Goal: Task Accomplishment & Management: Use online tool/utility

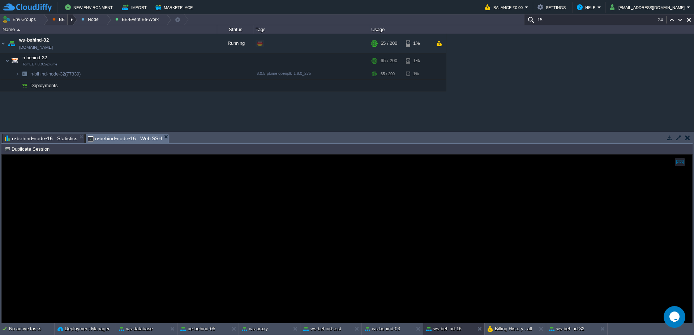
click at [70, 21] on div at bounding box center [73, 19] width 10 height 10
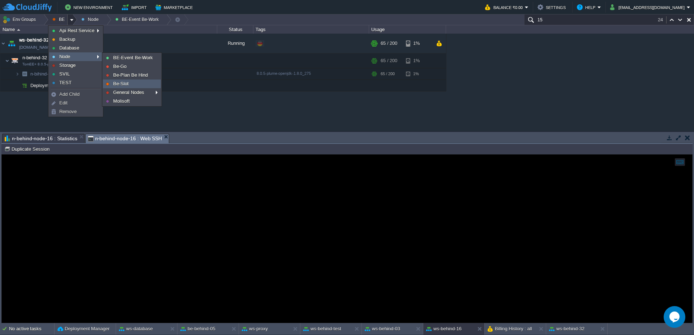
click at [130, 85] on link "Be-Slot" at bounding box center [131, 84] width 57 height 8
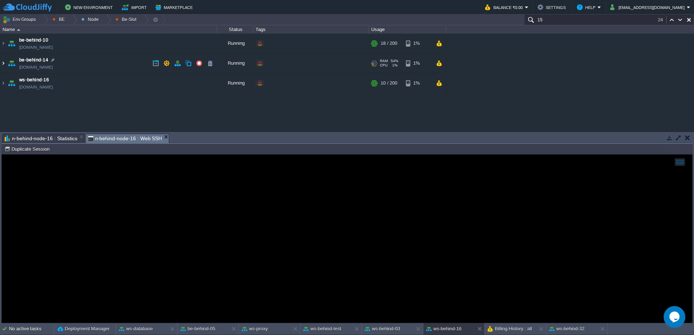
click at [0, 65] on img at bounding box center [3, 63] width 6 height 20
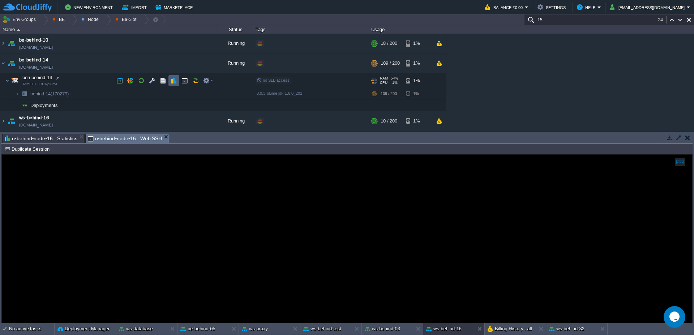
click at [178, 80] on td at bounding box center [173, 80] width 11 height 11
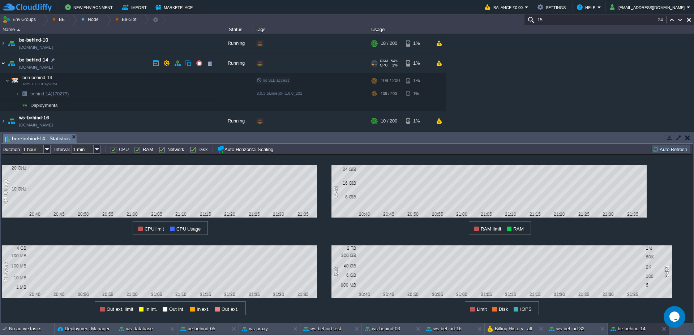
click at [3, 64] on img at bounding box center [3, 63] width 6 height 20
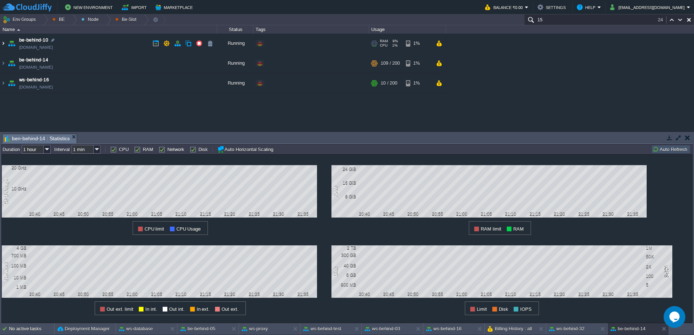
click at [3, 48] on img at bounding box center [3, 44] width 6 height 20
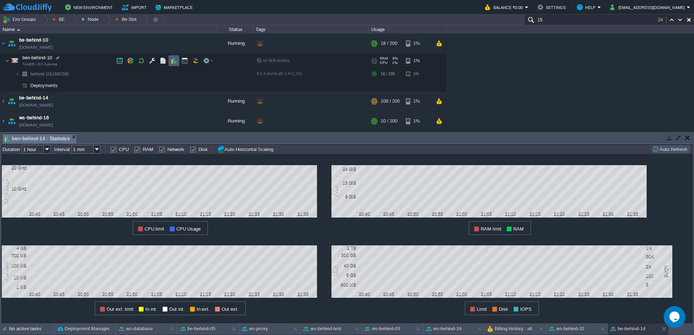
click at [173, 65] on td at bounding box center [173, 60] width 11 height 11
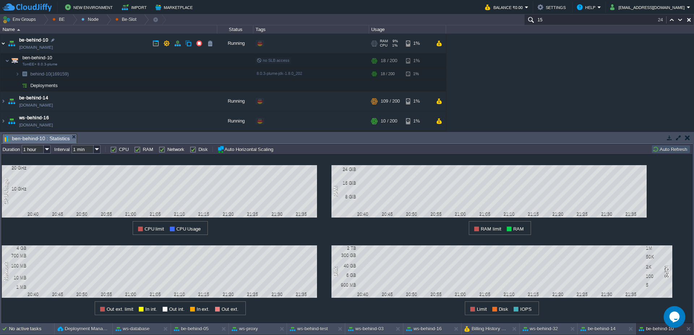
click at [4, 40] on img at bounding box center [3, 44] width 6 height 20
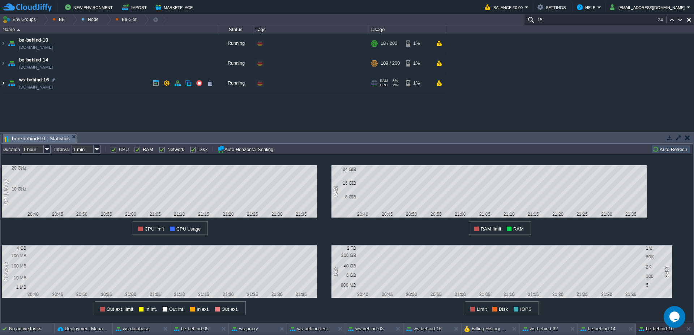
click at [0, 84] on img at bounding box center [3, 83] width 6 height 20
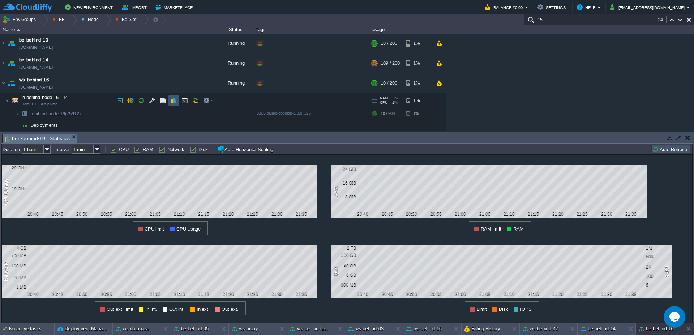
click at [172, 101] on button "button" at bounding box center [173, 100] width 7 height 7
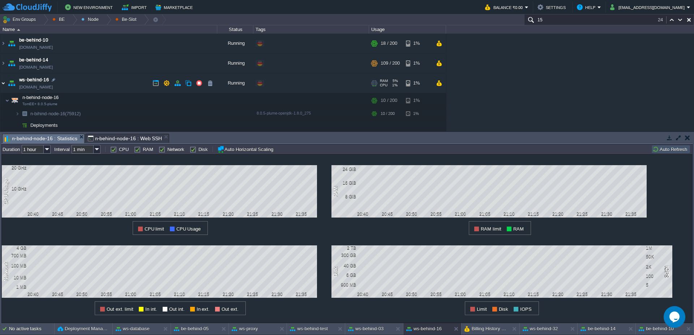
click at [0, 86] on img at bounding box center [3, 83] width 6 height 20
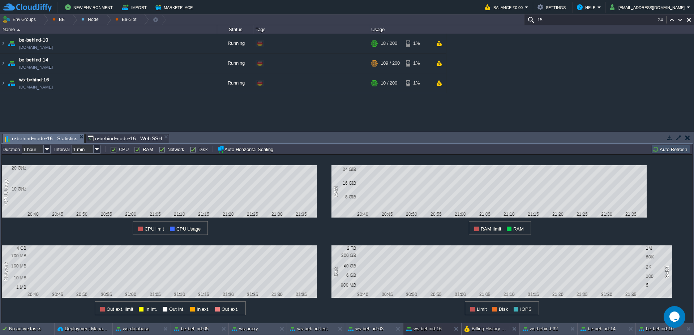
click at [476, 330] on button "Billing History : all" at bounding box center [485, 328] width 42 height 7
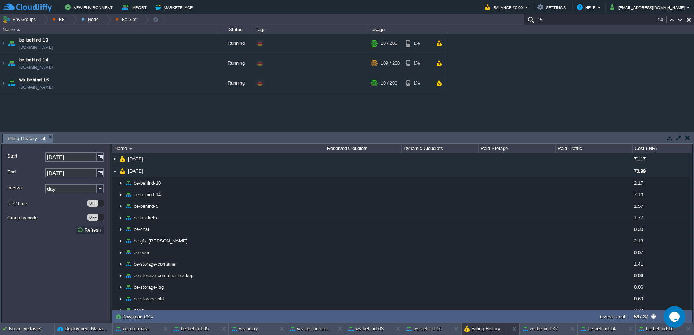
click at [77, 159] on input "[DATE]" at bounding box center [71, 156] width 52 height 9
click at [97, 158] on img at bounding box center [100, 156] width 7 height 9
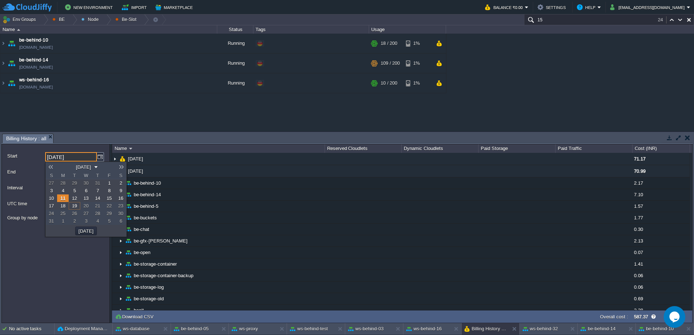
click at [73, 199] on span "12" at bounding box center [74, 197] width 5 height 5
type input "[DATE]"
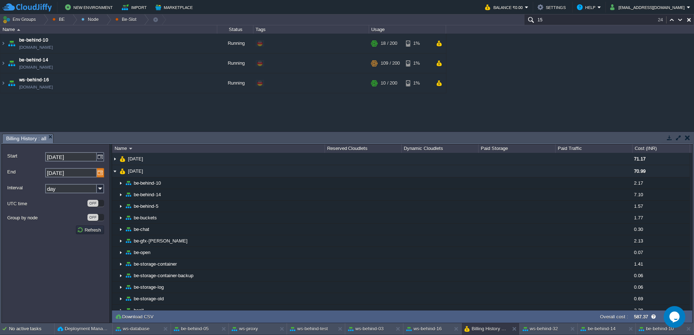
click at [98, 173] on img at bounding box center [100, 172] width 7 height 9
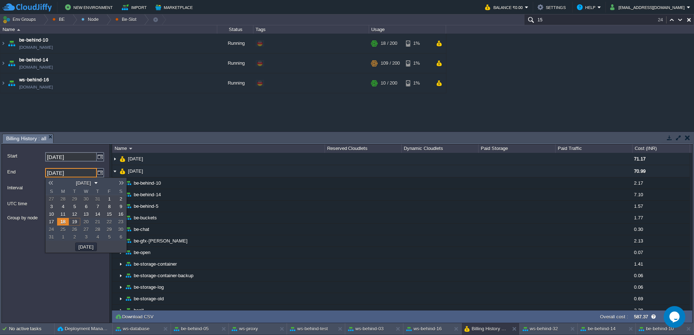
click at [73, 222] on span "19" at bounding box center [74, 221] width 5 height 5
type input "[DATE]"
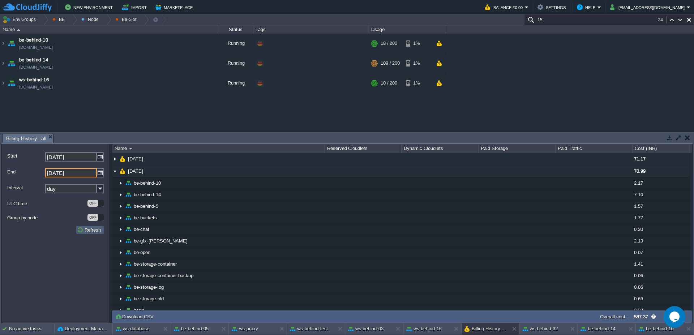
click at [90, 231] on button "Refresh" at bounding box center [90, 229] width 26 height 7
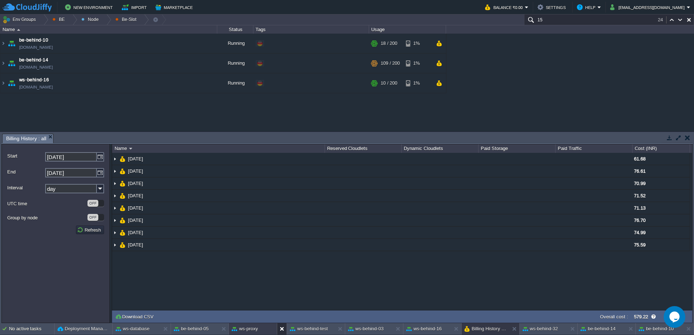
click at [280, 328] on button at bounding box center [283, 328] width 7 height 7
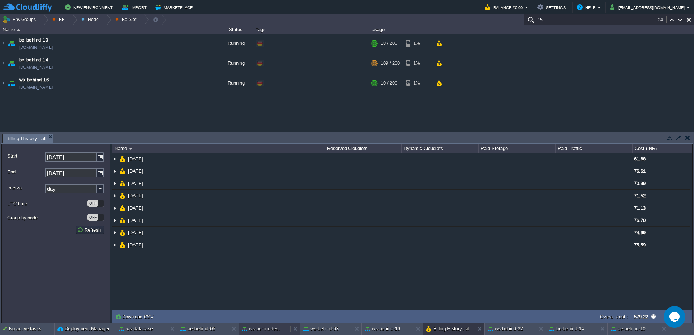
click at [279, 329] on div "ws-behind-test" at bounding box center [264, 329] width 51 height 12
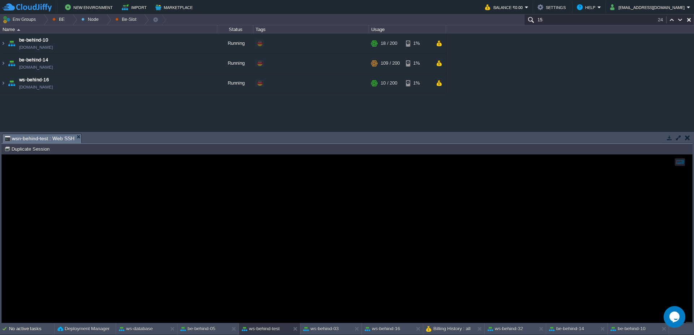
click at [35, 154] on div at bounding box center [346, 238] width 691 height 169
click at [39, 147] on button "Duplicate Session" at bounding box center [27, 149] width 47 height 7
click at [203, 330] on button "be-behind-05" at bounding box center [197, 328] width 35 height 7
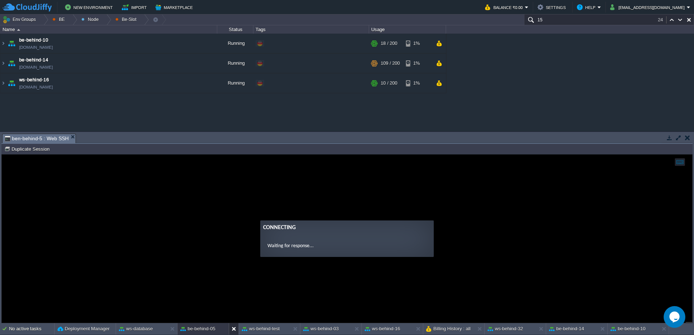
click at [232, 329] on button at bounding box center [235, 328] width 7 height 7
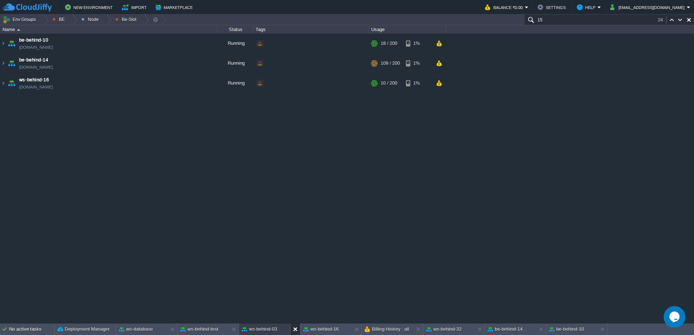
click at [297, 332] on button at bounding box center [296, 328] width 7 height 7
click at [295, 330] on button at bounding box center [296, 328] width 7 height 7
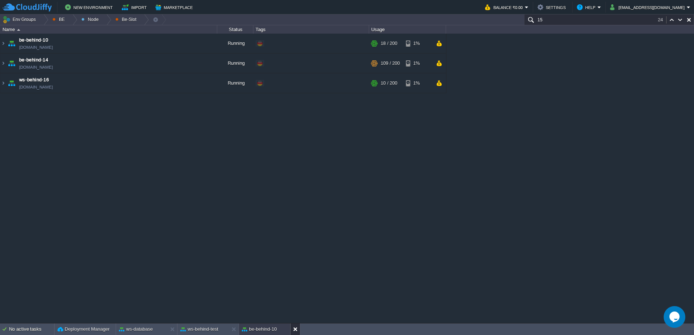
click at [295, 330] on button at bounding box center [296, 328] width 7 height 7
click at [221, 329] on div "ws-behind-test" at bounding box center [202, 329] width 51 height 12
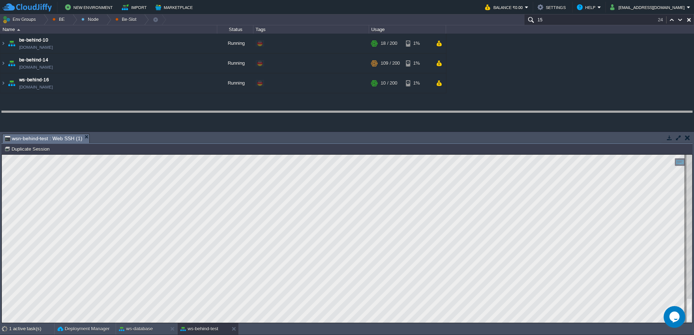
drag, startPoint x: 173, startPoint y: 143, endPoint x: 175, endPoint y: 121, distance: 22.9
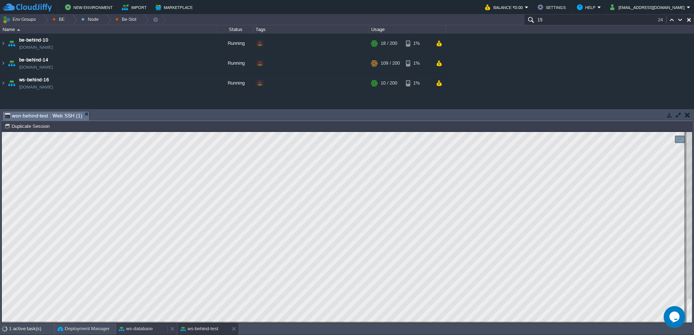
click at [137, 331] on button "ws-database" at bounding box center [136, 328] width 34 height 7
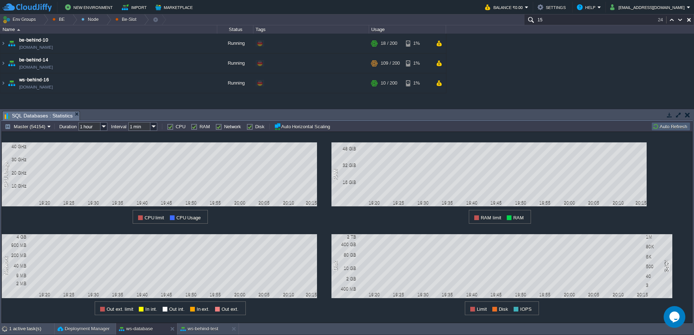
click at [676, 129] on button "Auto Refresh" at bounding box center [670, 126] width 37 height 7
click at [191, 330] on button "ws-behind-test" at bounding box center [199, 328] width 38 height 7
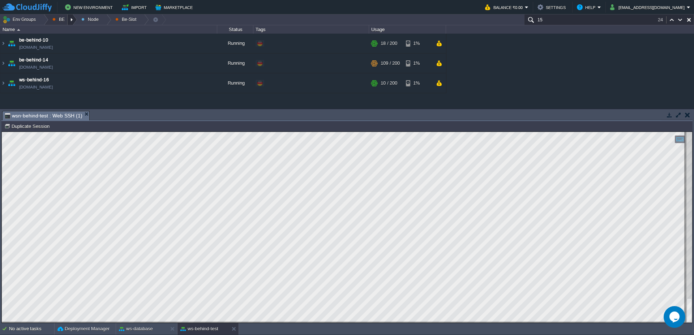
click at [71, 22] on div at bounding box center [73, 19] width 10 height 10
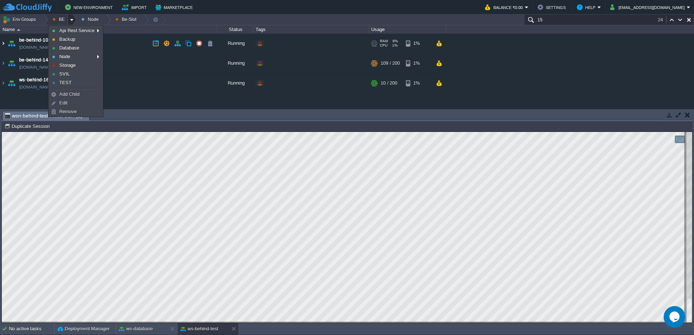
click at [1, 49] on img at bounding box center [3, 44] width 6 height 20
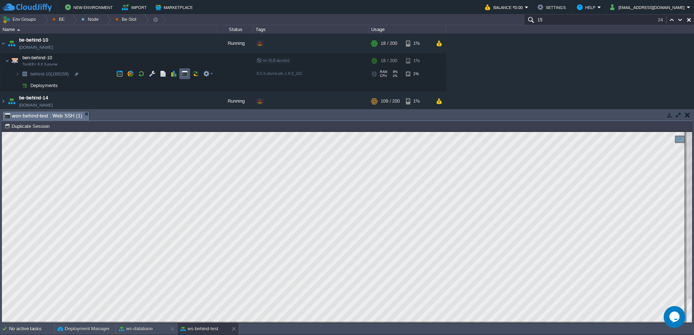
click at [180, 76] on td at bounding box center [184, 73] width 11 height 11
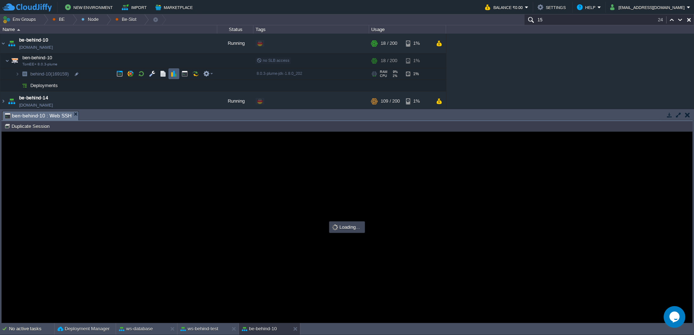
click at [174, 75] on button "button" at bounding box center [173, 73] width 7 height 7
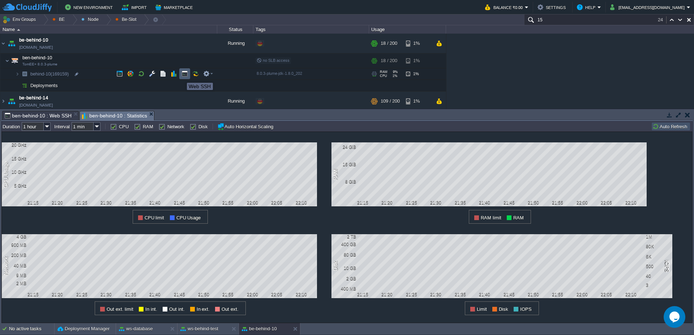
click at [183, 76] on button "button" at bounding box center [184, 73] width 7 height 7
type input "#000000"
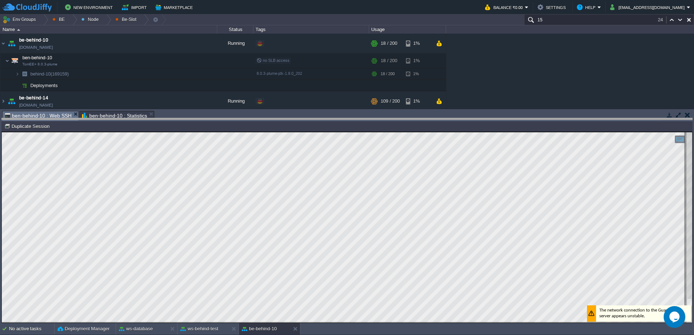
drag, startPoint x: 376, startPoint y: 116, endPoint x: 375, endPoint y: 124, distance: 7.8
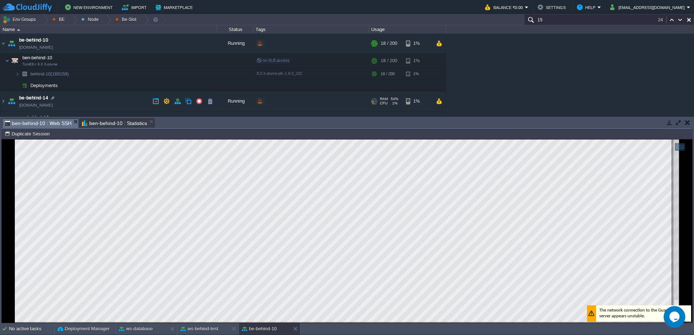
scroll to position [15, 0]
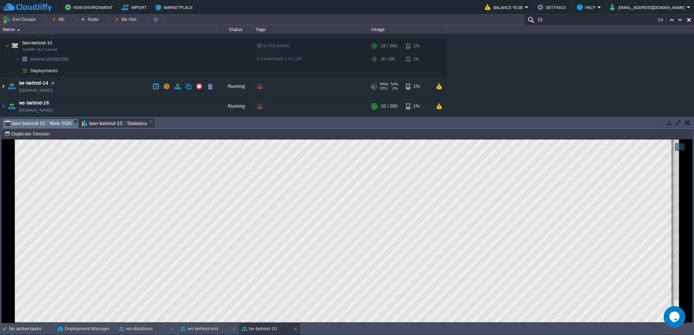
click at [0, 92] on img at bounding box center [3, 87] width 6 height 20
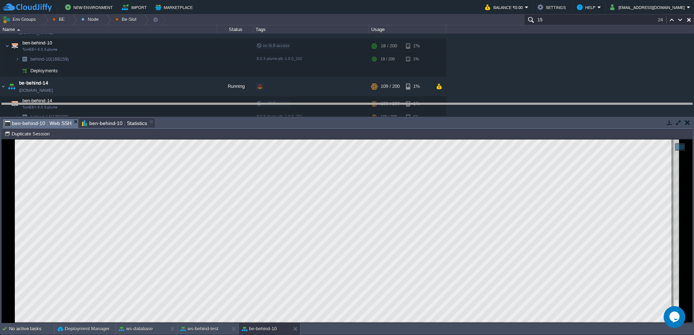
drag, startPoint x: 269, startPoint y: 124, endPoint x: 274, endPoint y: 105, distance: 18.9
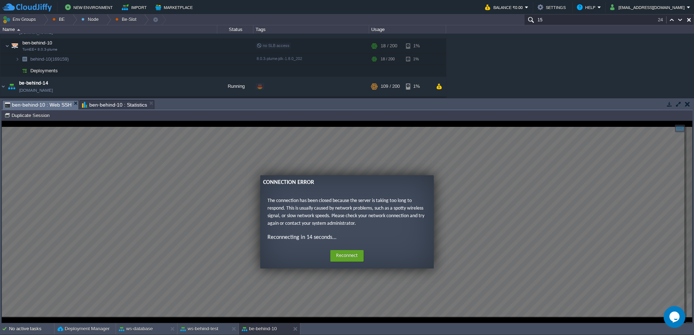
click at [358, 262] on div "Home Reconnect Logout" at bounding box center [347, 256] width 162 height 14
click at [355, 258] on button "Reconnect" at bounding box center [346, 256] width 33 height 12
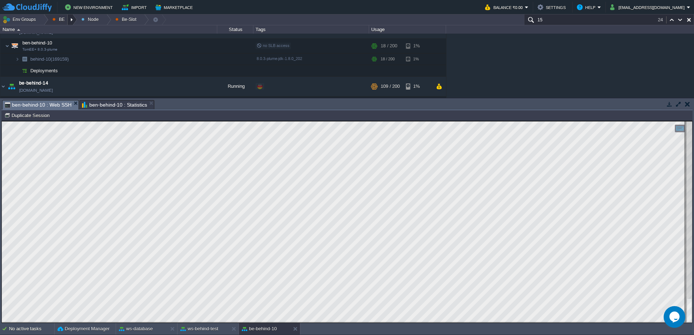
click at [72, 20] on div at bounding box center [73, 19] width 10 height 10
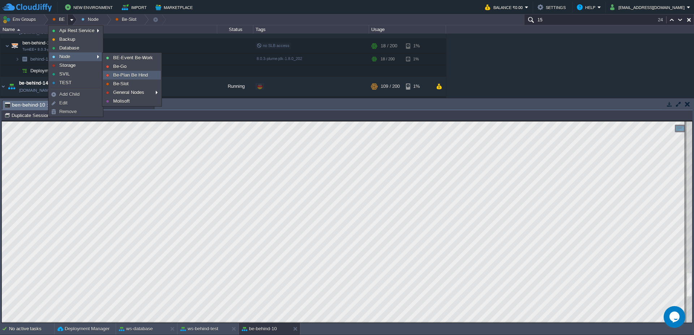
click at [135, 76] on span "Be-Plan Be Hind" at bounding box center [130, 74] width 35 height 5
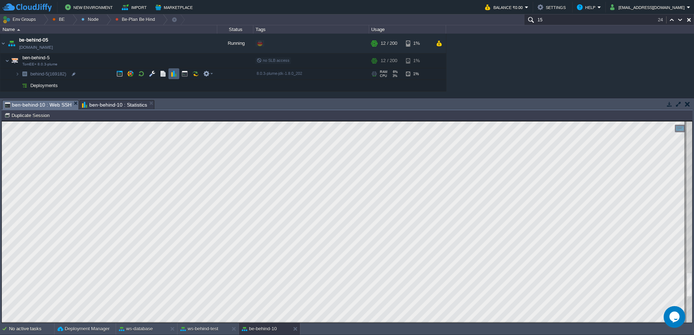
click at [177, 74] on td at bounding box center [173, 73] width 11 height 11
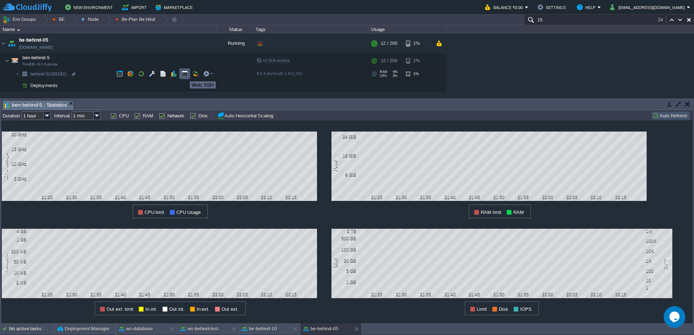
click at [184, 75] on button "button" at bounding box center [184, 73] width 7 height 7
